Goal: Use online tool/utility: Utilize a website feature to perform a specific function

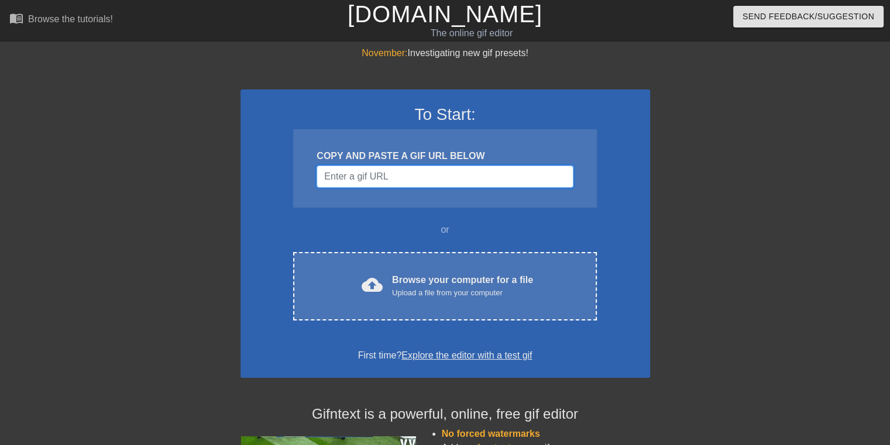
click at [342, 178] on input "Username" at bounding box center [445, 177] width 256 height 22
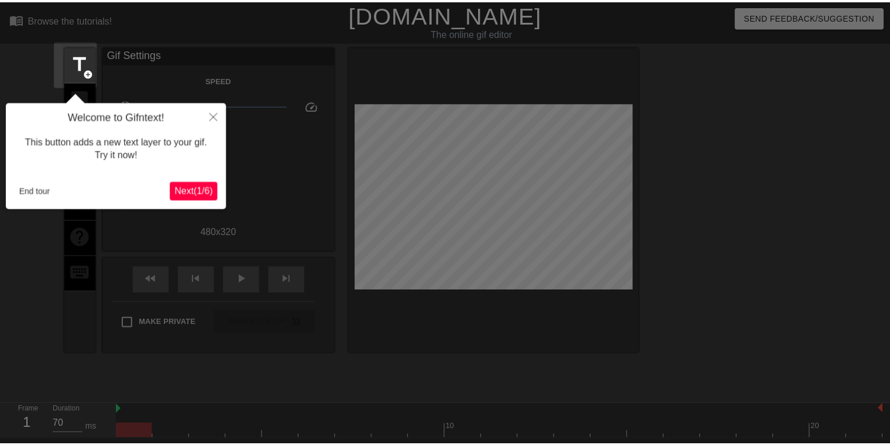
scroll to position [28, 0]
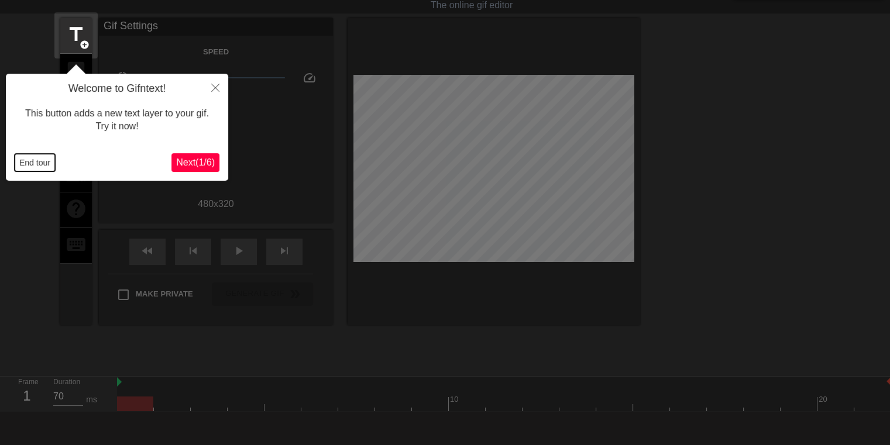
click at [35, 164] on button "End tour" at bounding box center [35, 163] width 40 height 18
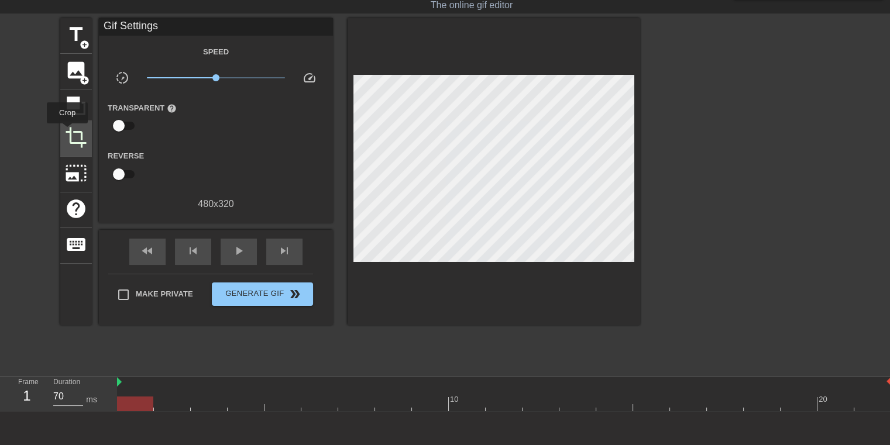
click at [67, 132] on span "crop" at bounding box center [76, 137] width 22 height 22
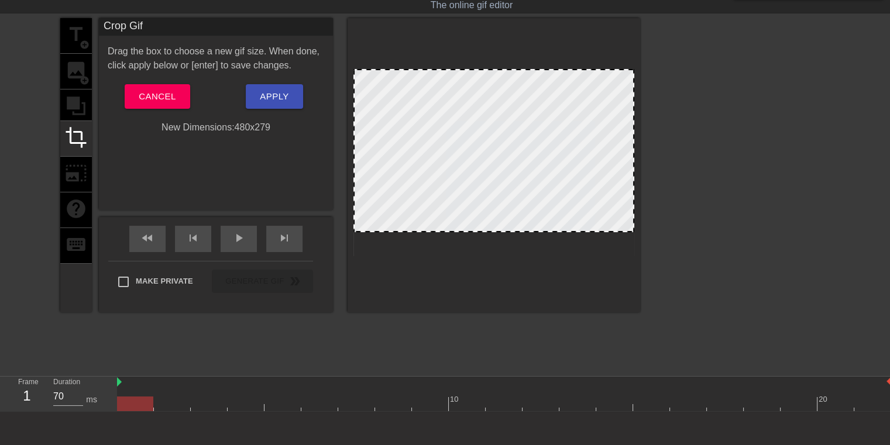
drag, startPoint x: 413, startPoint y: 255, endPoint x: 414, endPoint y: 228, distance: 26.9
click at [414, 228] on div at bounding box center [494, 231] width 279 height 6
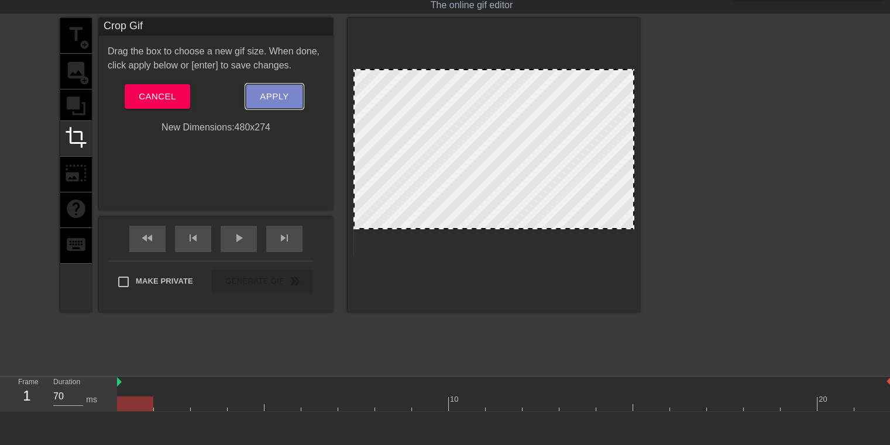
click at [279, 97] on span "Apply" at bounding box center [274, 96] width 29 height 15
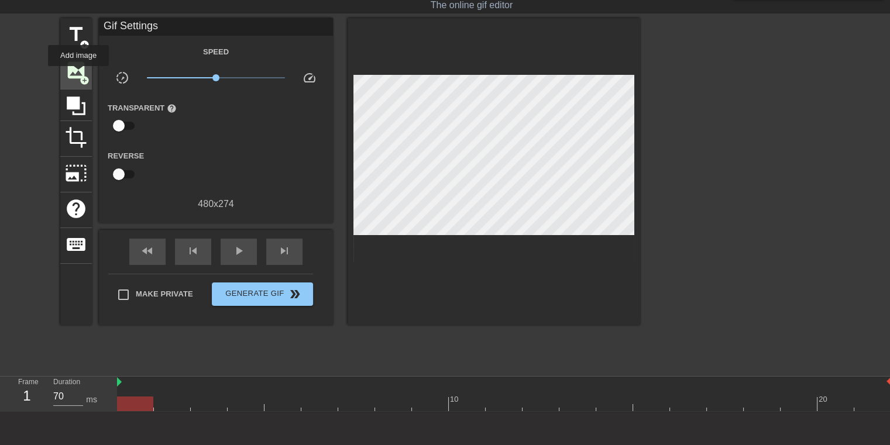
click at [78, 74] on span "image" at bounding box center [76, 70] width 22 height 22
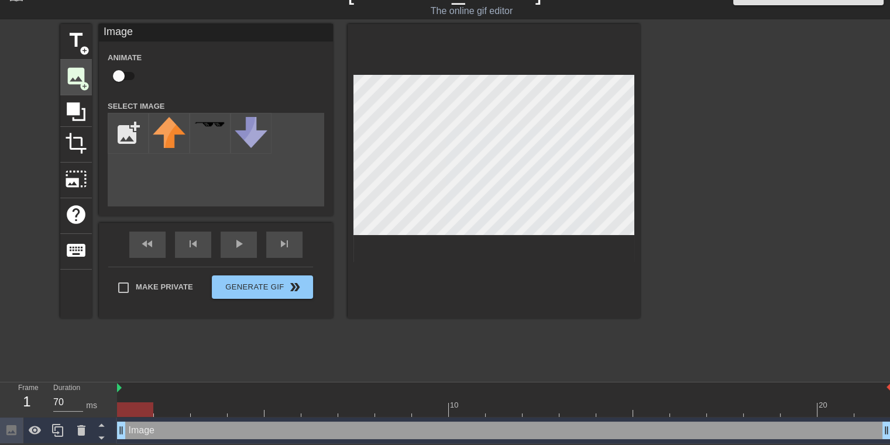
scroll to position [23, 0]
click at [127, 148] on input "file" at bounding box center [128, 134] width 40 height 40
type input "C:\fakepath\logo.png"
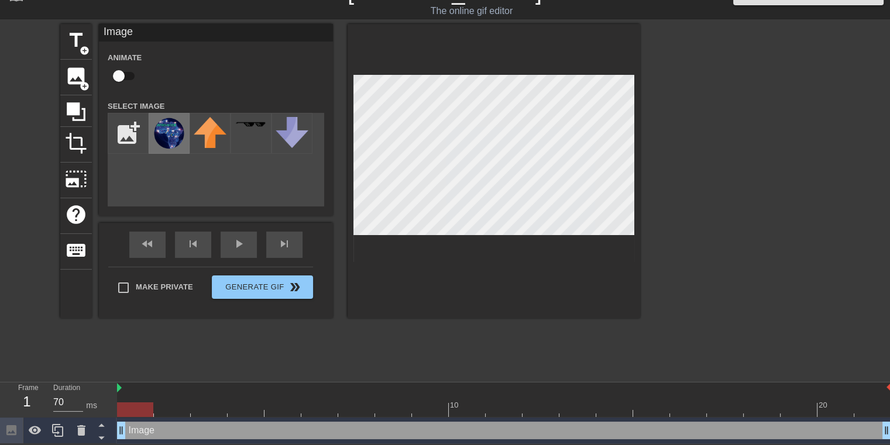
click at [164, 127] on img at bounding box center [169, 133] width 33 height 33
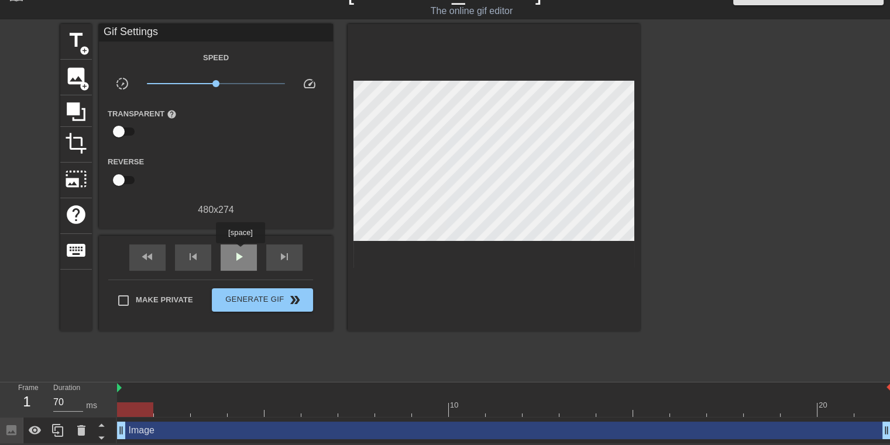
click at [240, 252] on span "play_arrow" at bounding box center [239, 257] width 14 height 14
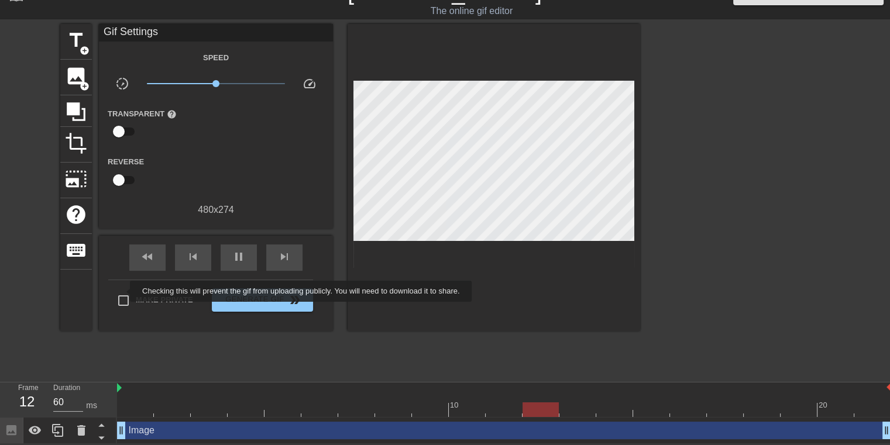
type input "70"
click at [122, 291] on input "Make Private" at bounding box center [123, 300] width 25 height 25
checkbox input "true"
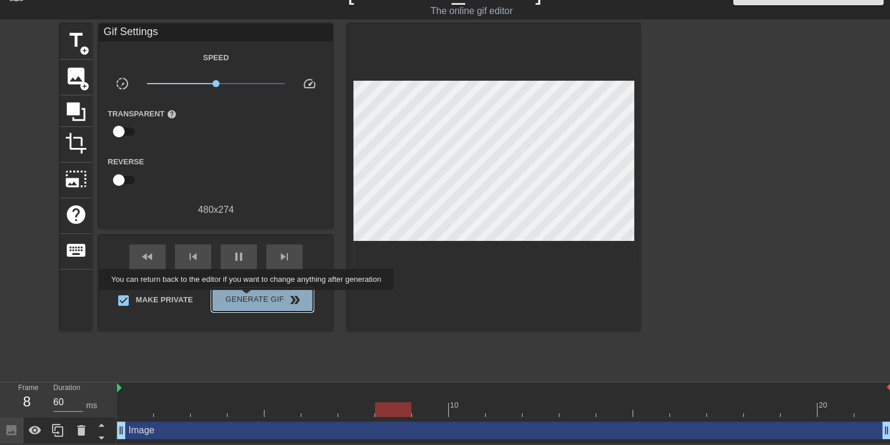
type input "70"
click at [248, 298] on span "Generate Gif double_arrow" at bounding box center [262, 300] width 92 height 14
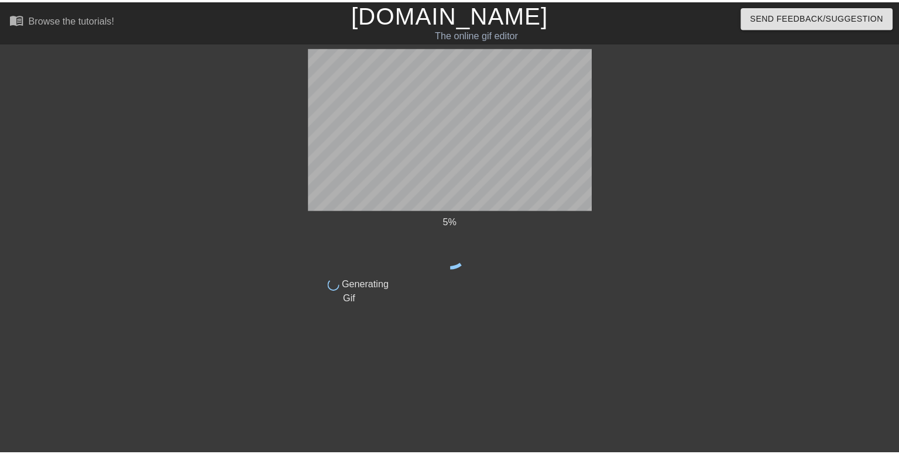
scroll to position [0, 0]
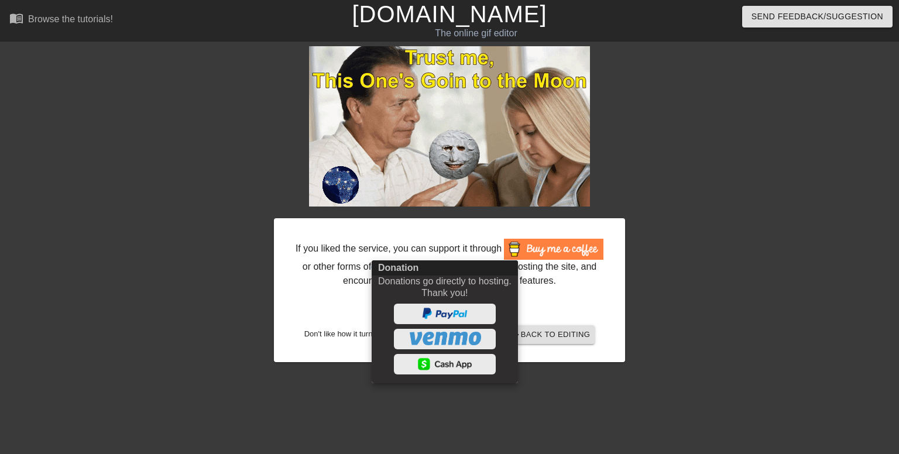
click at [700, 308] on div at bounding box center [449, 227] width 899 height 454
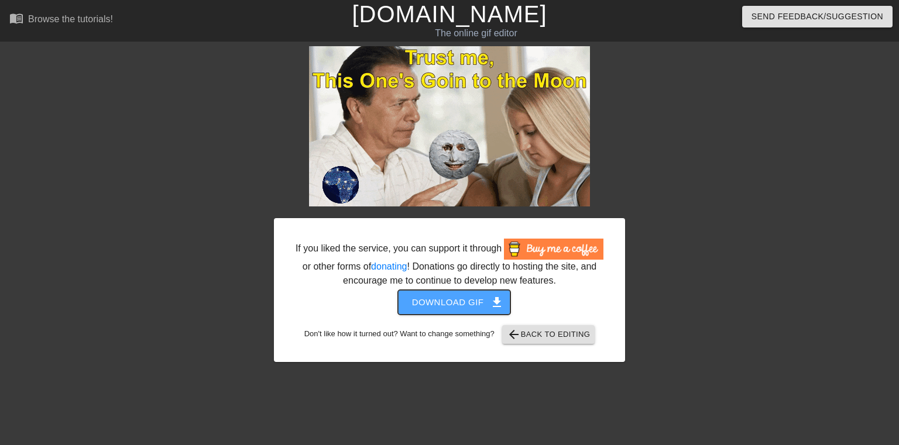
click at [490, 301] on span "get_app" at bounding box center [497, 302] width 14 height 14
